Goal: Task Accomplishment & Management: Complete application form

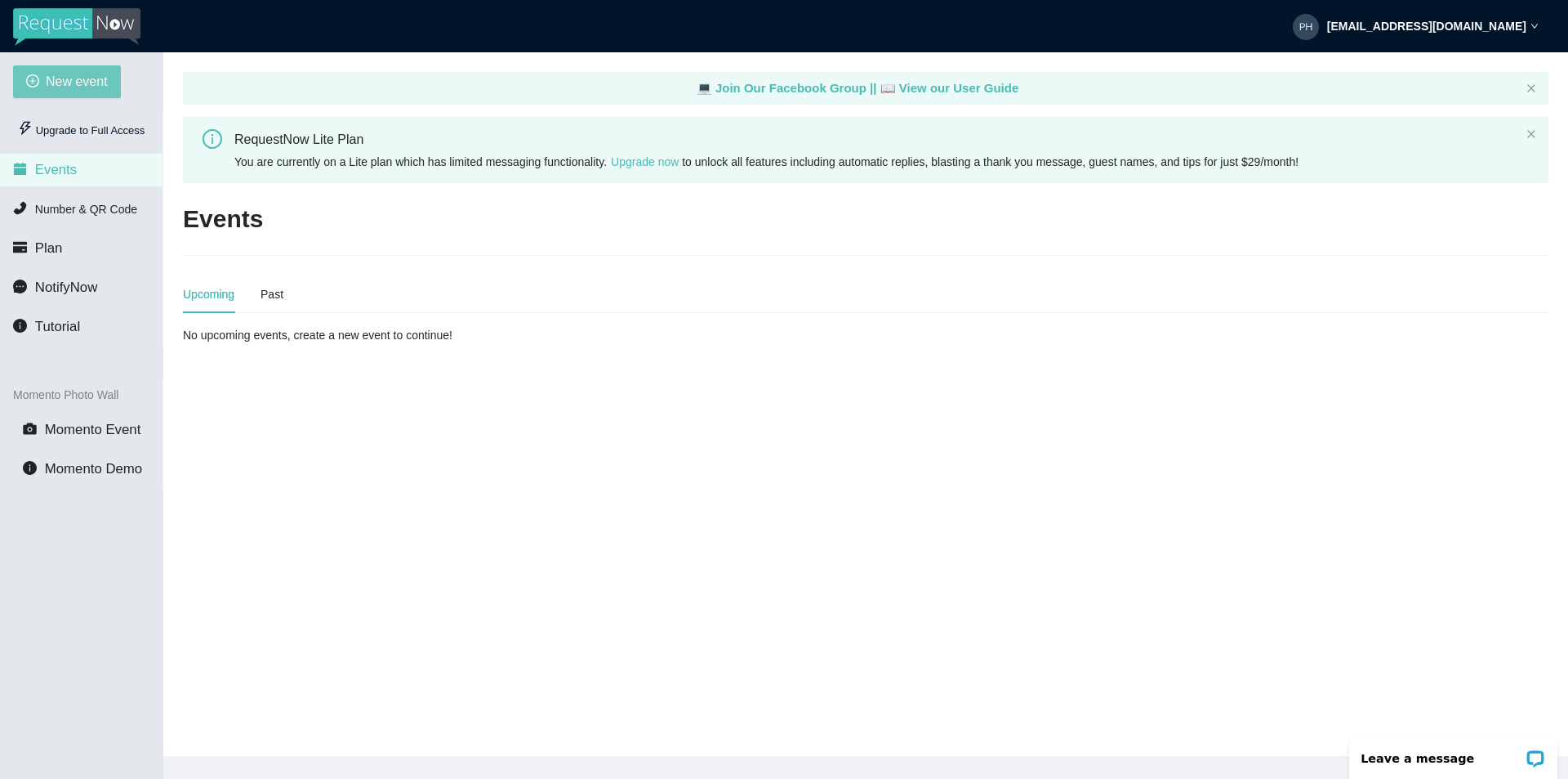
click at [76, 78] on span "New event" at bounding box center [77, 81] width 62 height 20
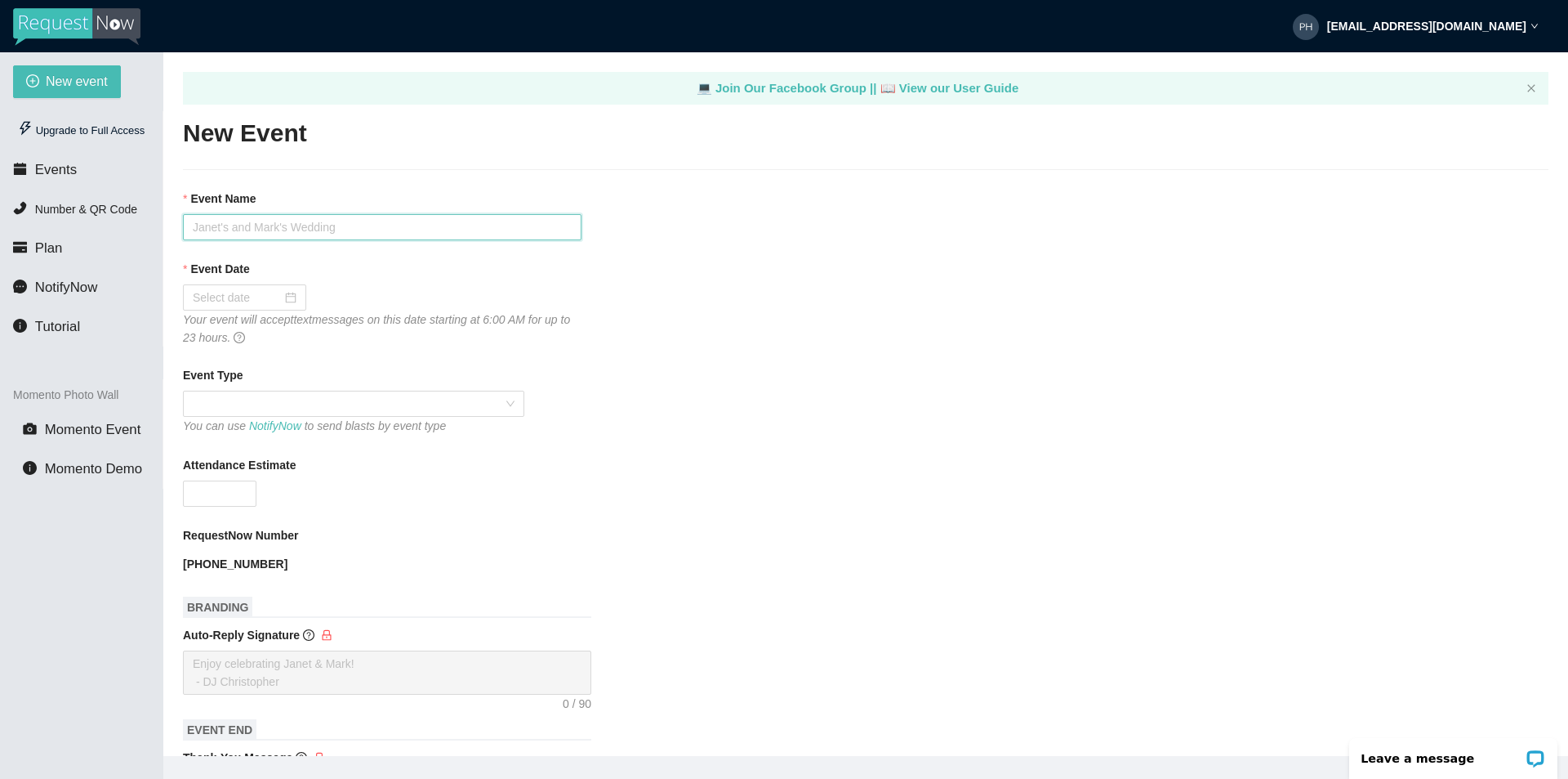
click at [332, 218] on input "Event Name" at bounding box center [382, 227] width 399 height 26
type input "Mariage [PERSON_NAME] et [PERSON_NAME]"
click at [244, 290] on input "Event Date" at bounding box center [237, 297] width 89 height 18
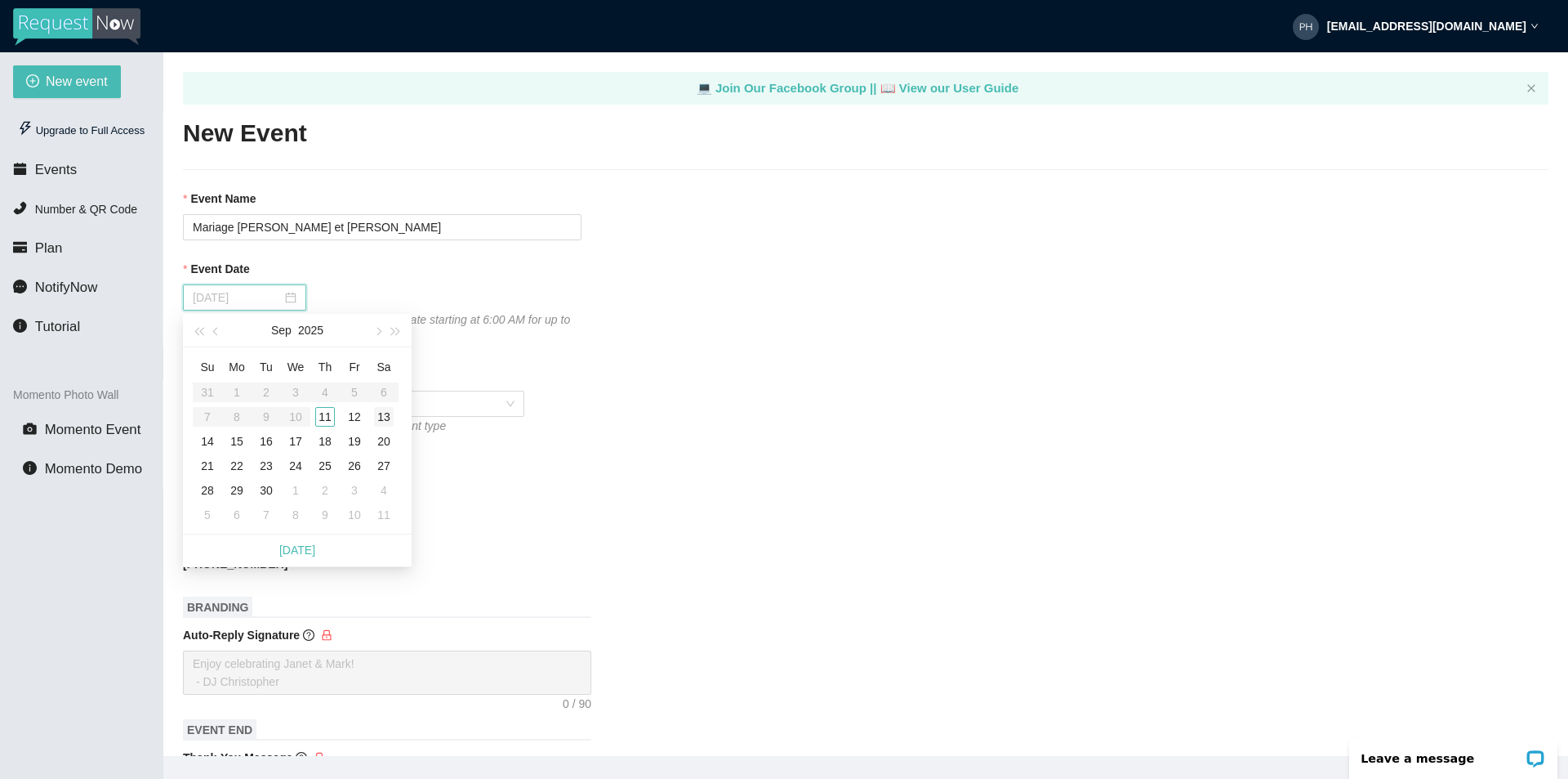
type input "[DATE]"
click at [387, 414] on div "13" at bounding box center [383, 416] width 19 height 19
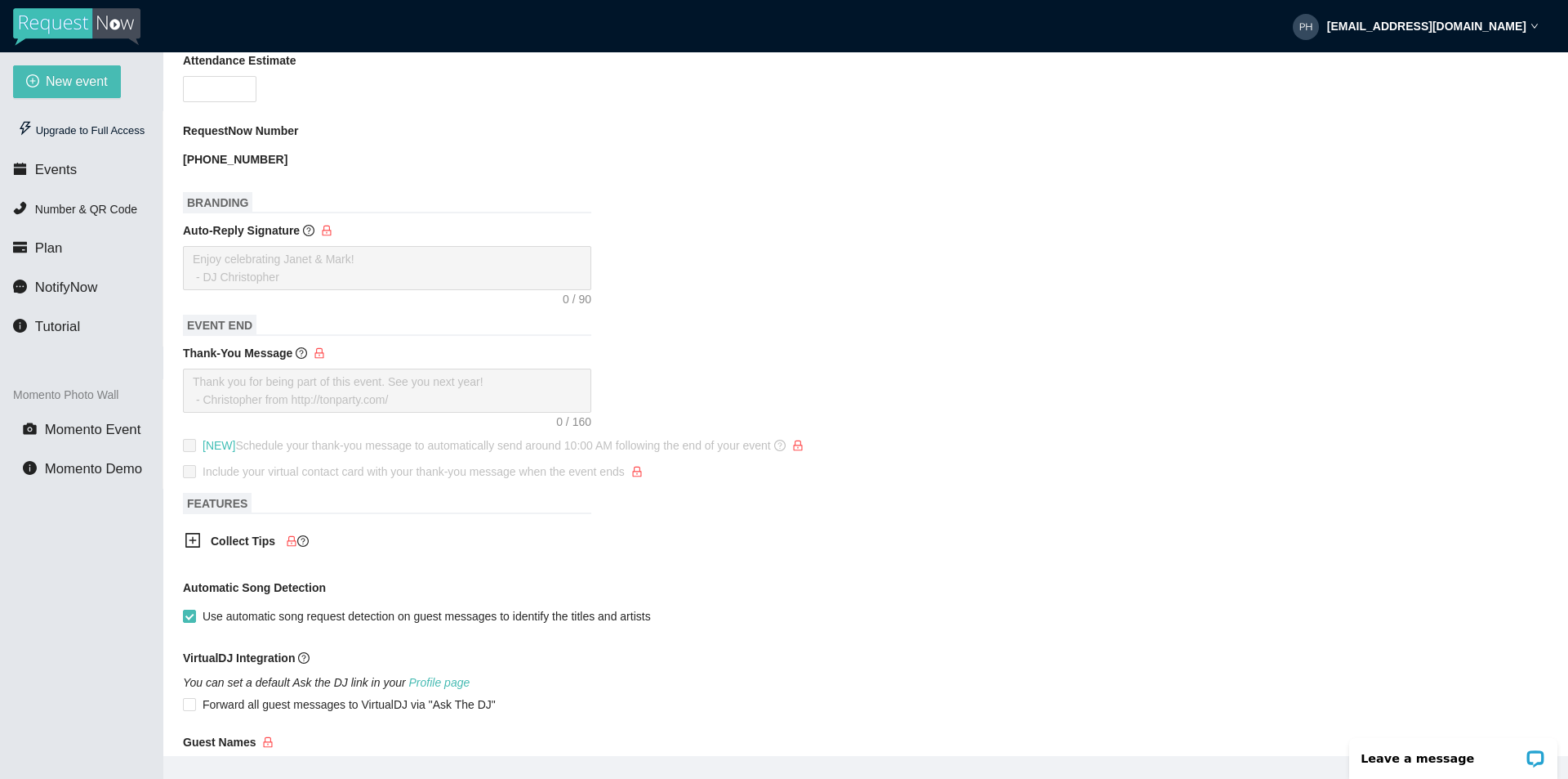
scroll to position [526, 0]
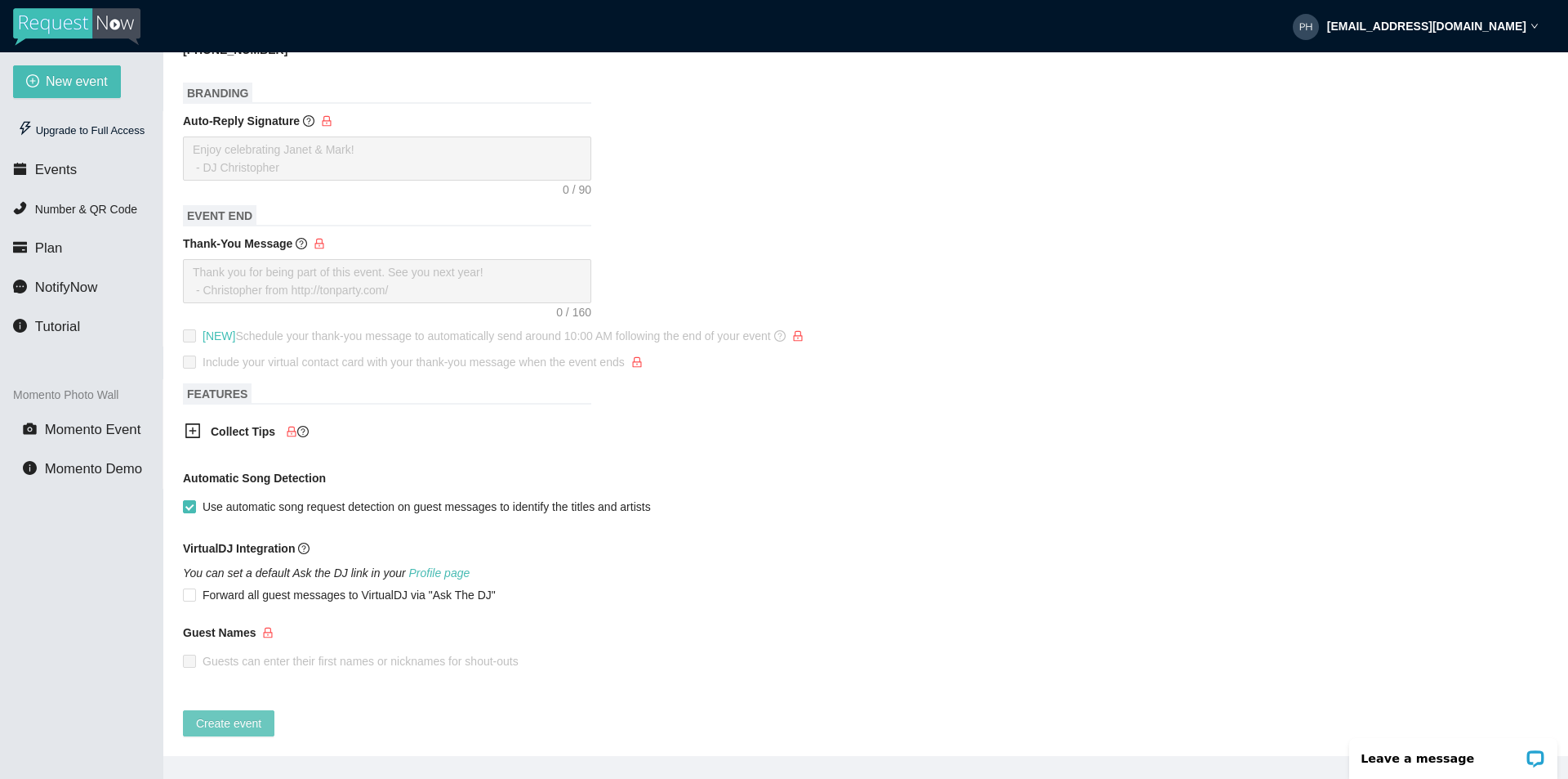
click at [232, 715] on span "Create event" at bounding box center [228, 723] width 65 height 18
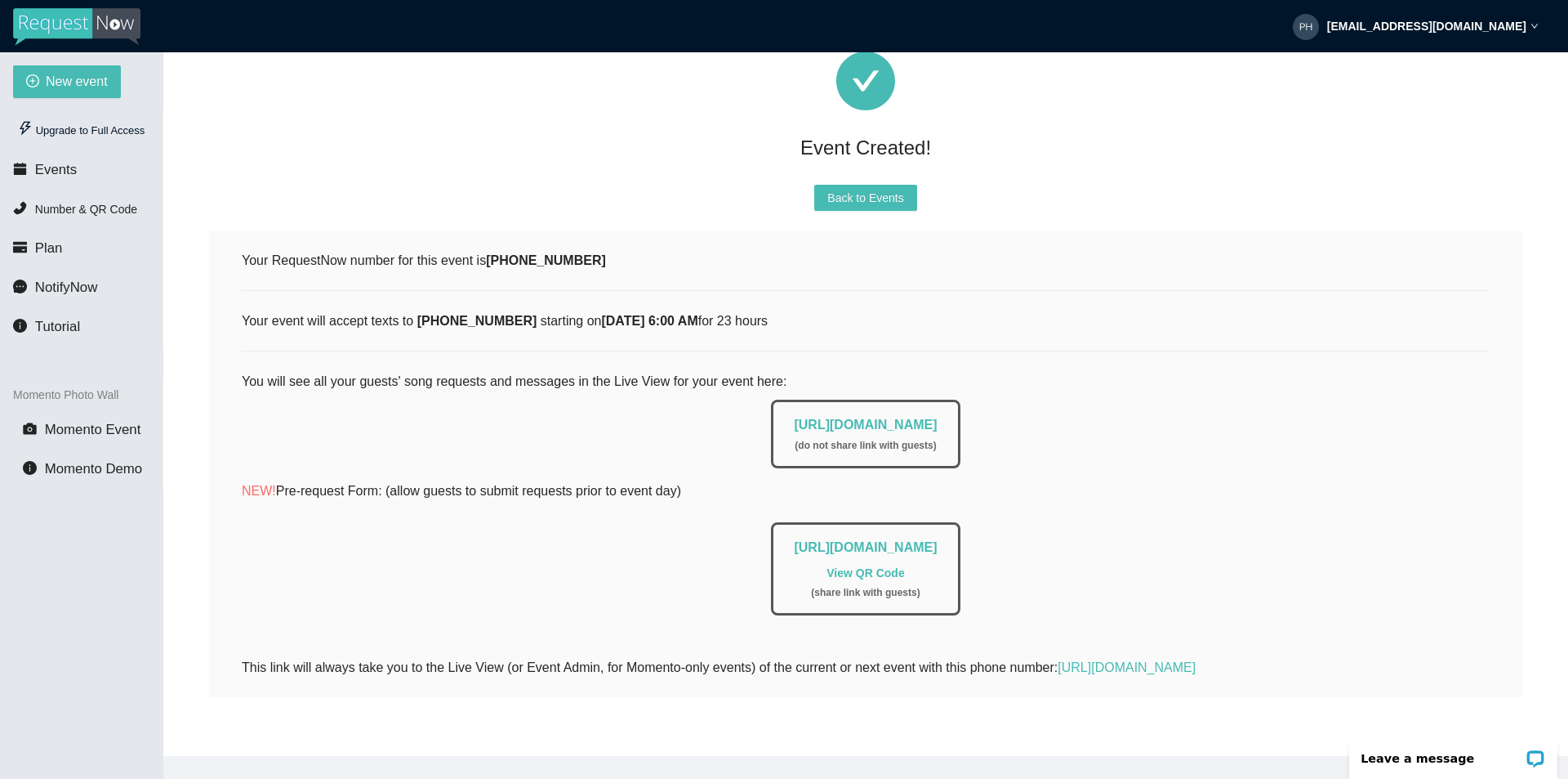
scroll to position [117, 0]
click at [866, 566] on link "View QR Code" at bounding box center [865, 573] width 78 height 13
